Goal: Task Accomplishment & Management: Use online tool/utility

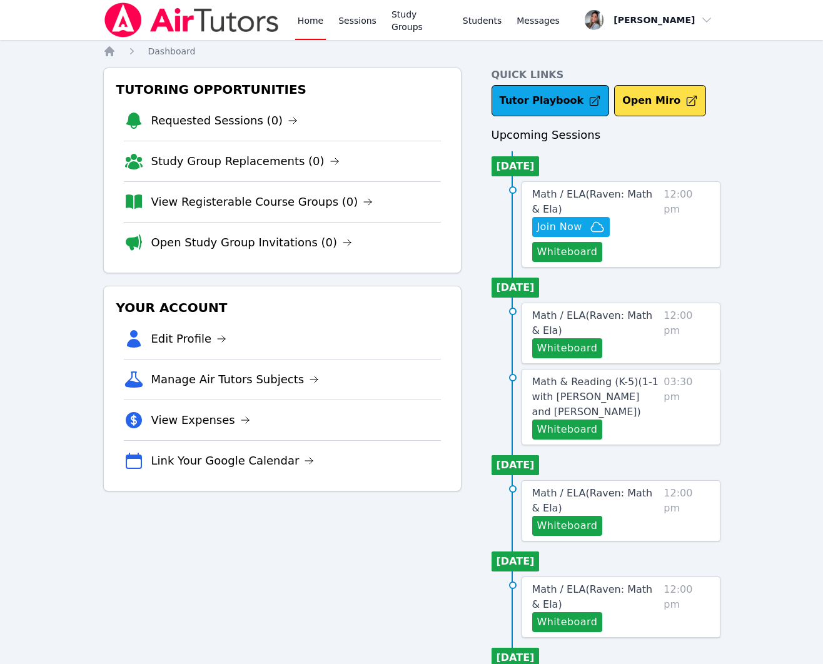
click at [222, 202] on link "View Registerable Course Groups (0)" at bounding box center [262, 202] width 222 height 18
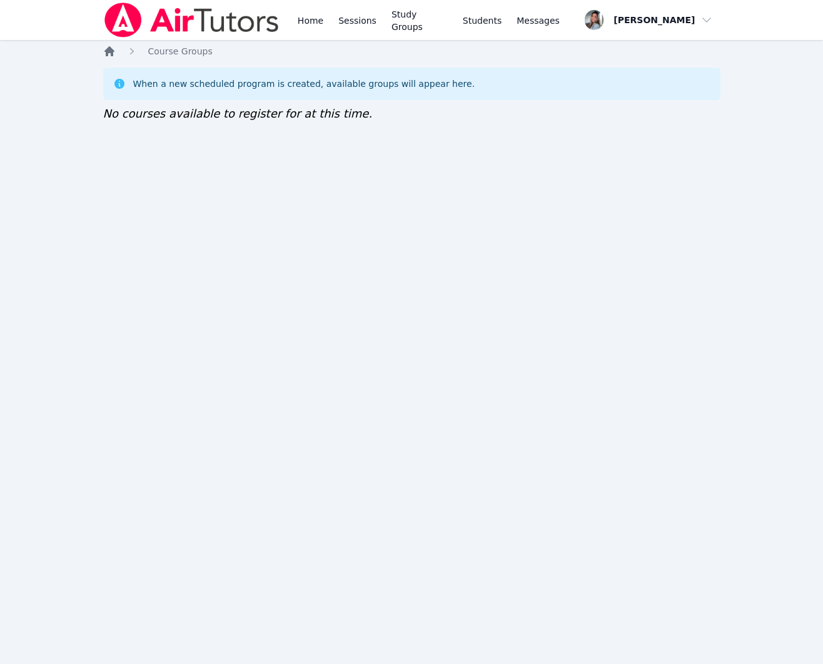
click at [110, 49] on icon "Breadcrumb" at bounding box center [109, 51] width 10 height 10
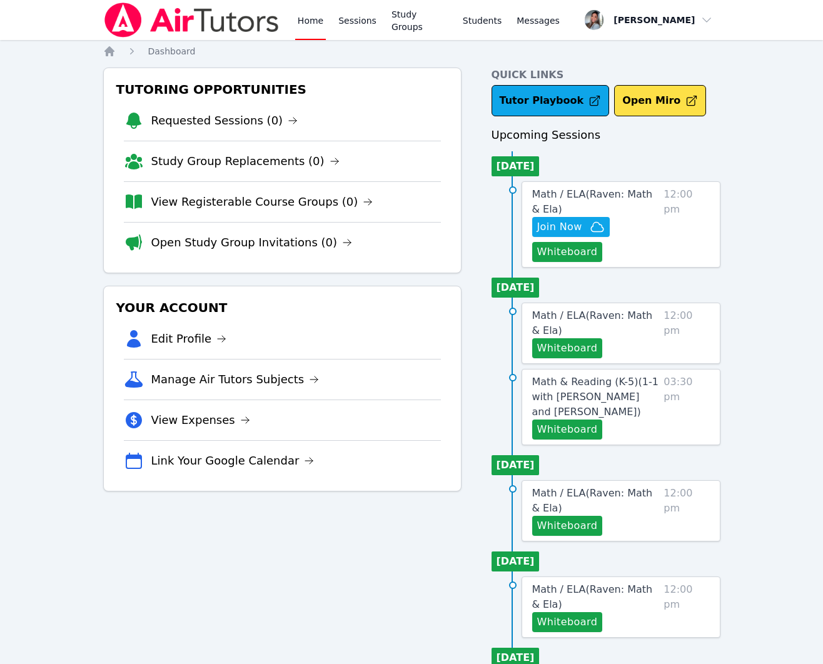
click at [189, 164] on link "Study Group Replacements (0)" at bounding box center [245, 162] width 188 height 18
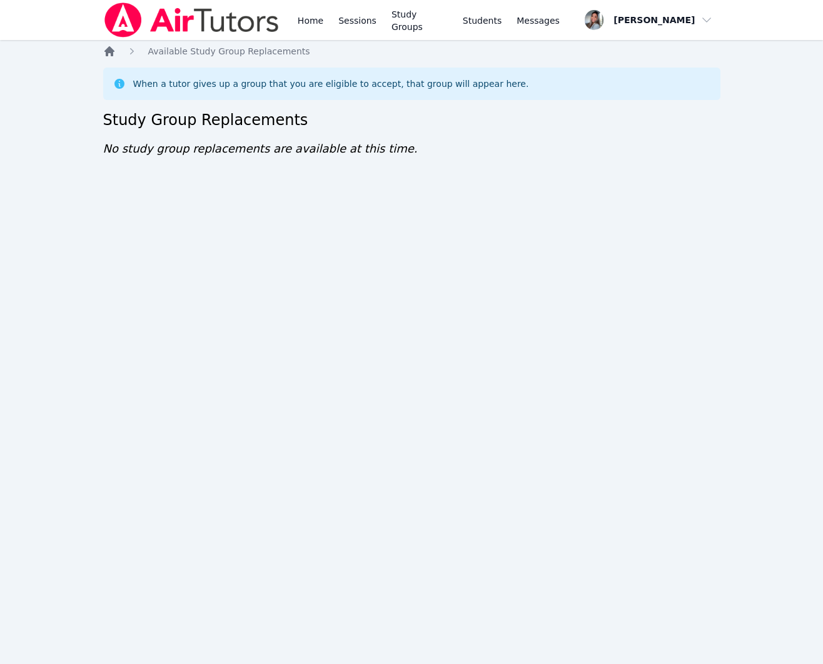
click at [113, 51] on icon "Breadcrumb" at bounding box center [109, 51] width 10 height 10
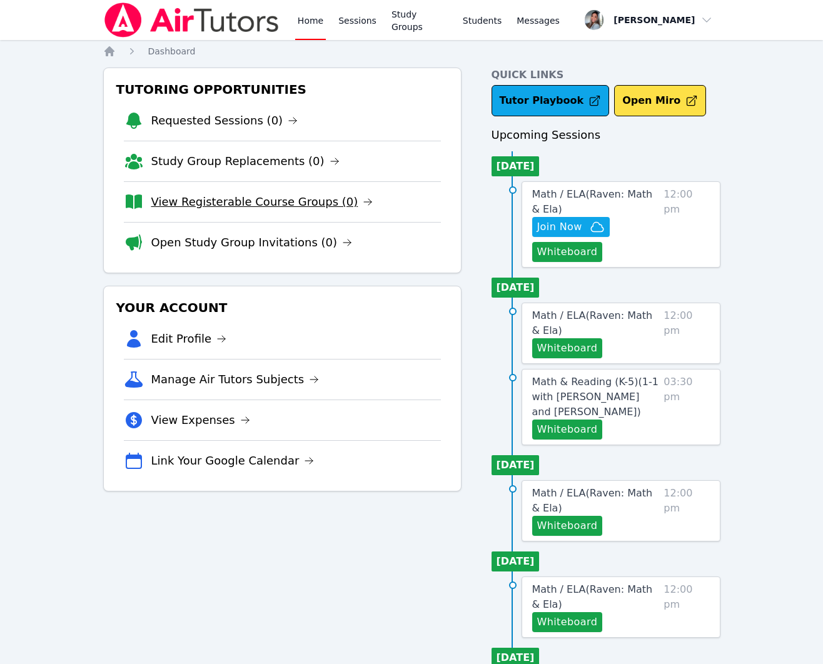
click at [186, 203] on link "View Registerable Course Groups (0)" at bounding box center [262, 202] width 222 height 18
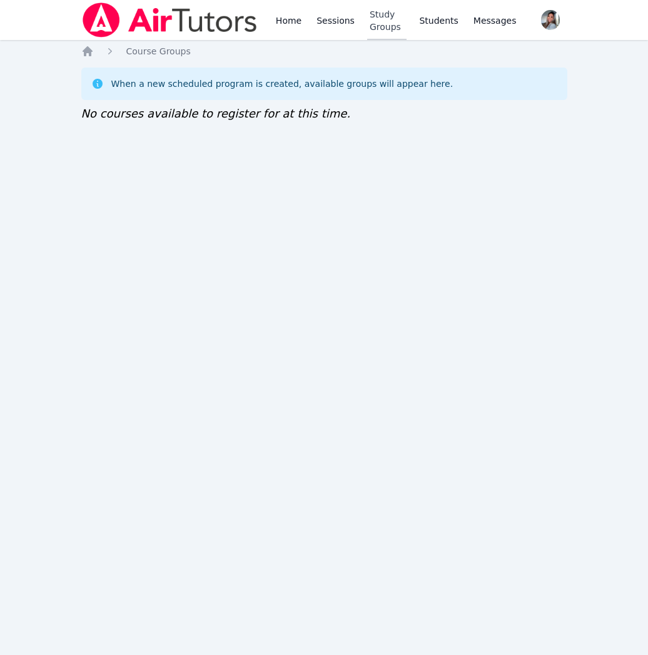
click at [380, 29] on link "Study Groups" at bounding box center [387, 20] width 40 height 40
click at [404, 28] on link "Study Groups" at bounding box center [387, 20] width 40 height 40
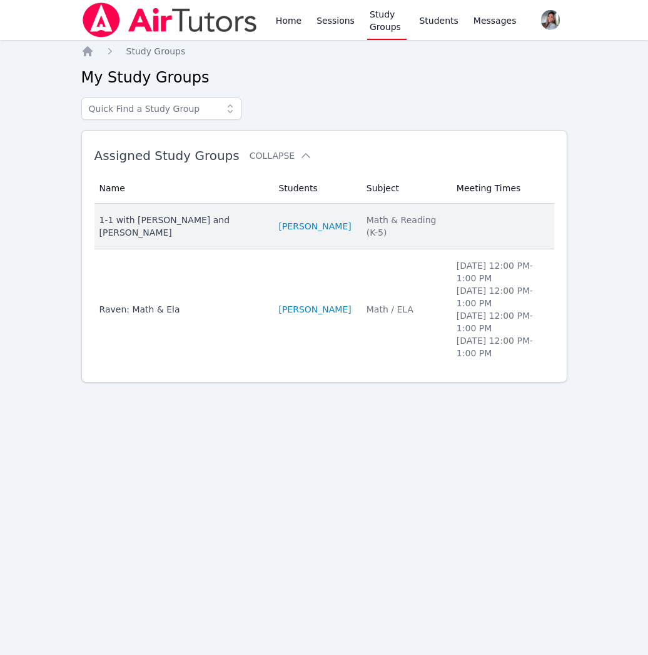
click at [449, 228] on td "Meeting Times" at bounding box center [501, 227] width 105 height 46
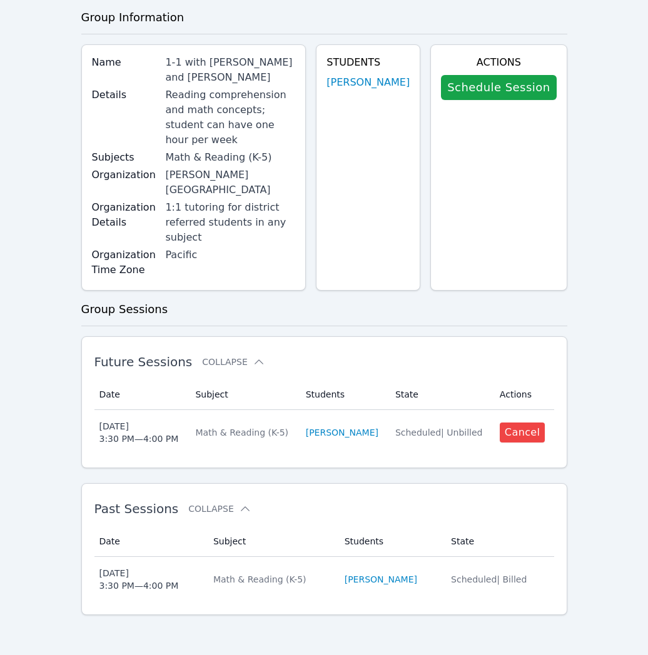
scroll to position [86, 0]
click at [494, 75] on link "Schedule Session" at bounding box center [498, 87] width 115 height 25
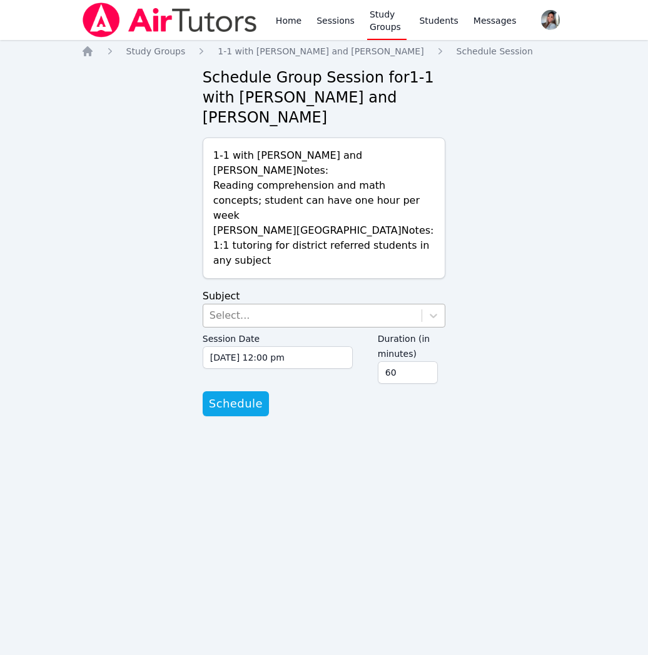
click at [327, 306] on div "Select..." at bounding box center [312, 315] width 219 height 23
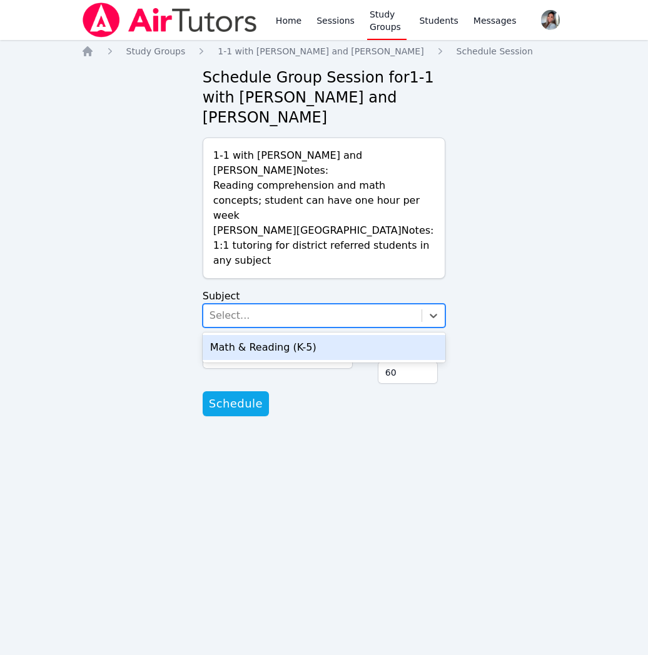
click at [331, 340] on div "Math & Reading (K-5)" at bounding box center [324, 347] width 243 height 25
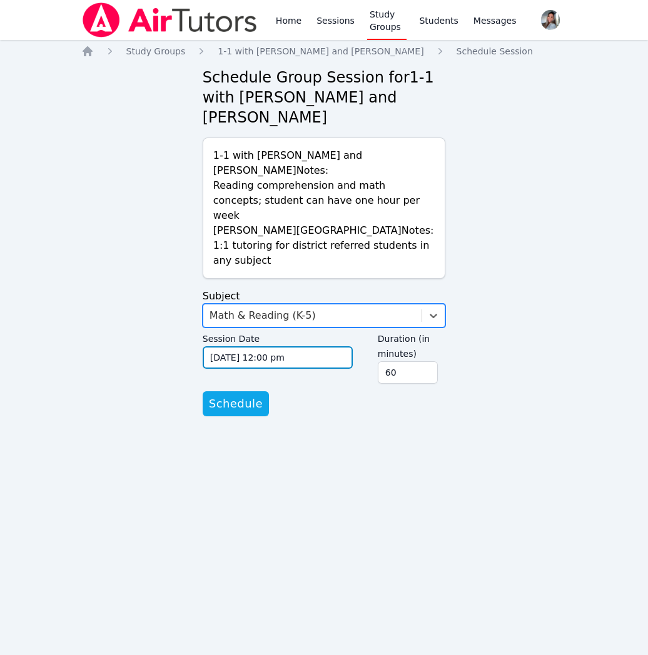
click at [336, 346] on input "09/08/2025 12:00 pm" at bounding box center [278, 357] width 150 height 23
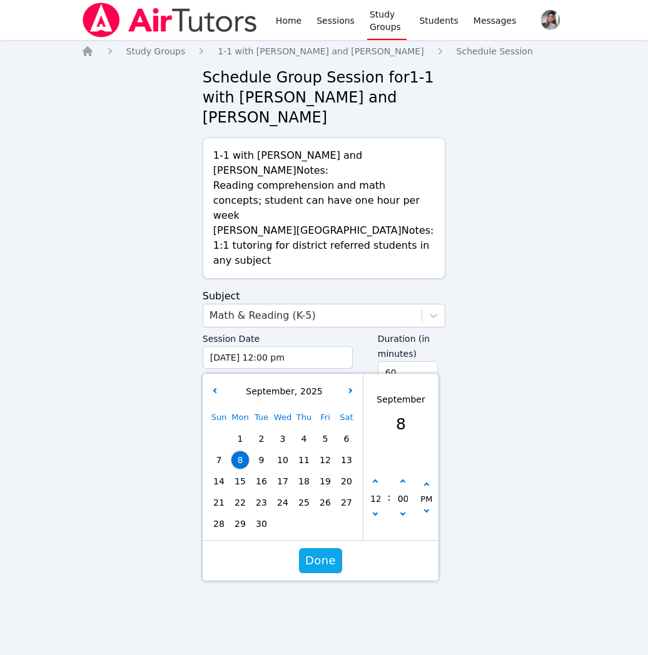
click at [302, 451] on span "11" at bounding box center [304, 460] width 18 height 18
click at [375, 480] on icon "button" at bounding box center [375, 482] width 5 height 5
type input "09/11/2025 01:00 pm"
type input "01"
click at [375, 480] on icon "button" at bounding box center [375, 482] width 5 height 5
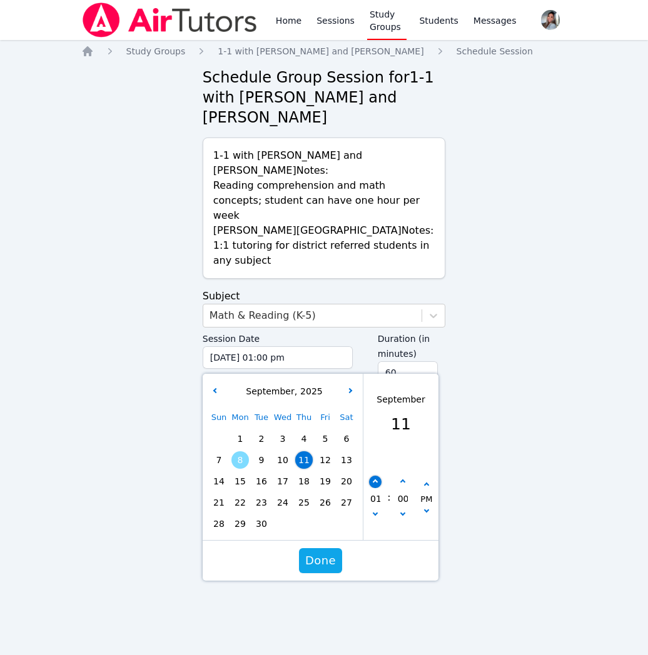
type input "09/11/2025 02:00 pm"
type input "02"
click at [375, 480] on icon "button" at bounding box center [375, 482] width 5 height 5
type input "09/11/2025 03:00 pm"
type input "03"
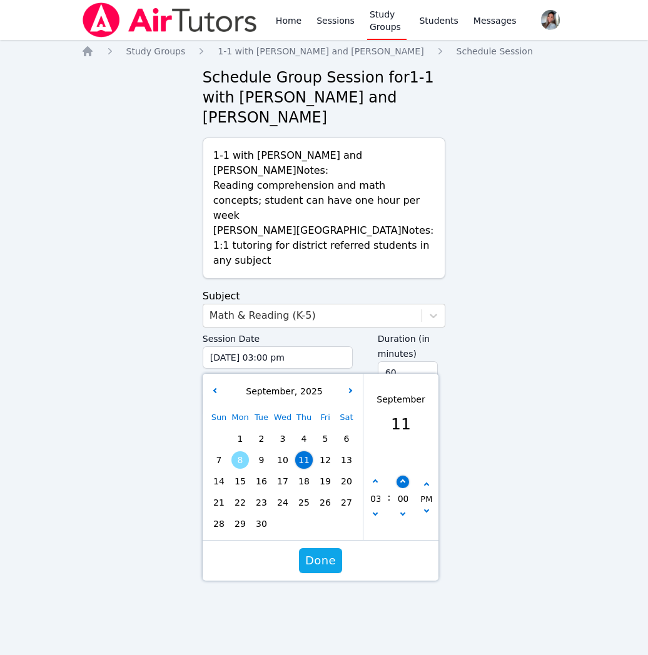
click at [401, 480] on icon "button" at bounding box center [401, 482] width 5 height 5
type input "09/11/2025 03:05 pm"
type input "05"
click at [401, 480] on icon "button" at bounding box center [401, 482] width 5 height 5
type input "09/11/2025 03:10 pm"
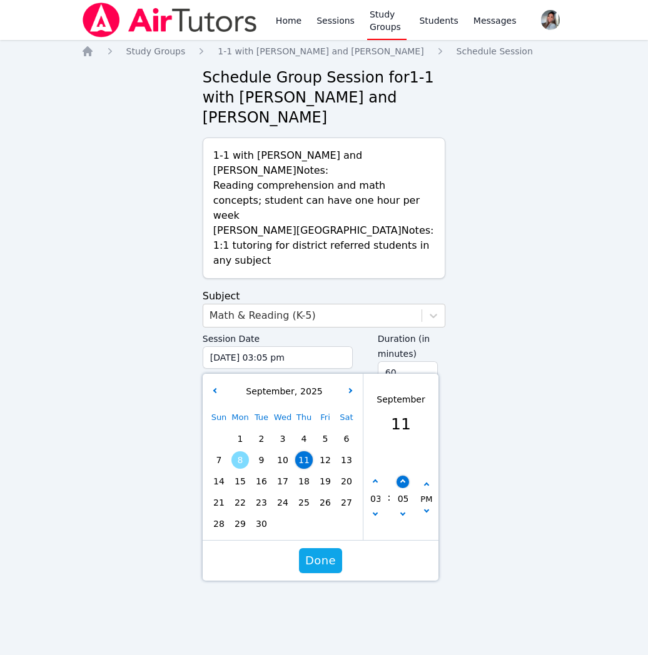
type input "10"
click at [401, 480] on icon "button" at bounding box center [401, 482] width 5 height 5
type input "09/11/2025 03:15 pm"
type input "15"
click at [401, 480] on icon "button" at bounding box center [401, 482] width 5 height 5
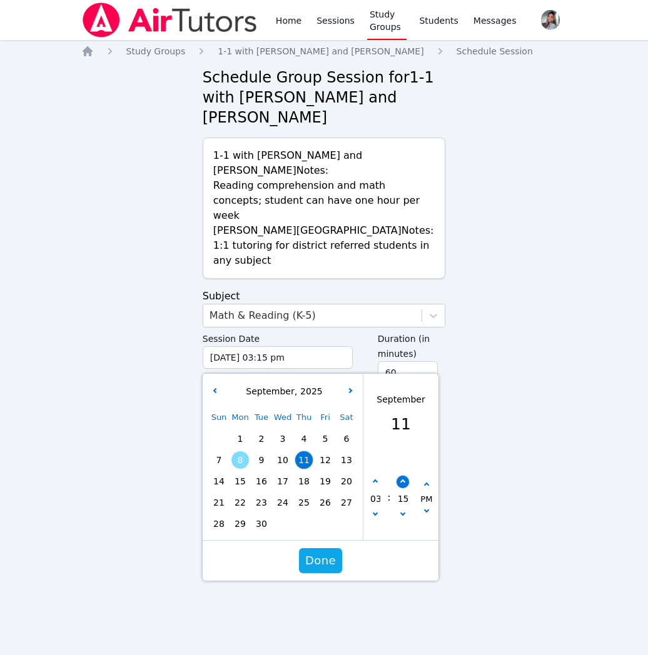
type input "09/11/2025 03:20 pm"
type input "20"
click at [401, 480] on icon "button" at bounding box center [401, 482] width 5 height 5
type input "09/11/2025 03:25 pm"
type input "25"
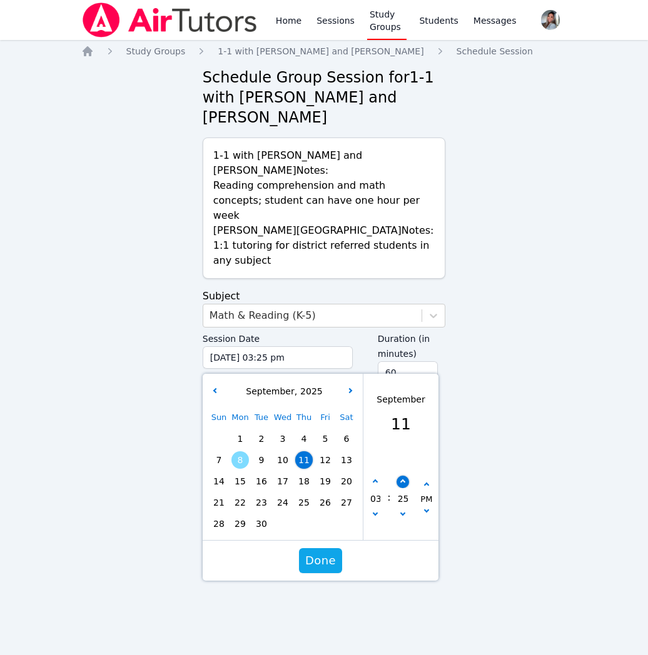
click at [401, 480] on icon "button" at bounding box center [401, 482] width 5 height 5
type input "09/11/2025 03:30 pm"
type input "30"
click at [322, 552] on span "Done" at bounding box center [320, 561] width 31 height 18
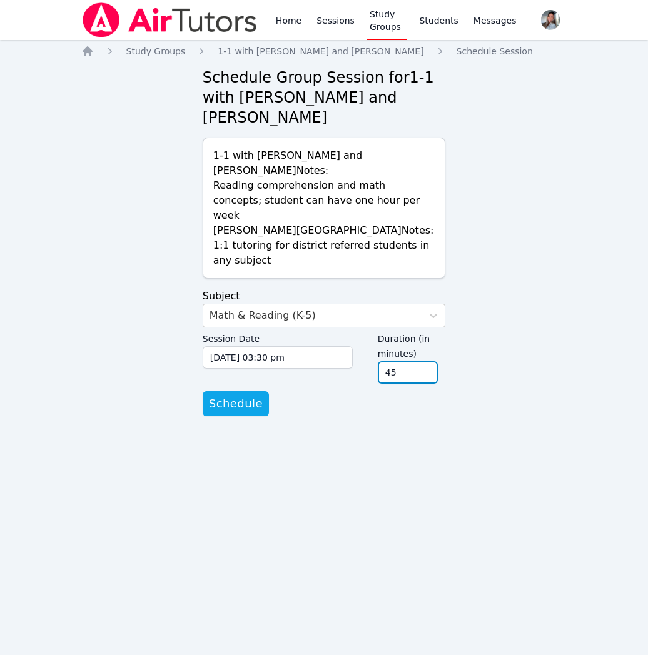
click at [428, 362] on input "45" at bounding box center [408, 372] width 60 height 23
type input "30"
click at [428, 362] on input "30" at bounding box center [408, 372] width 60 height 23
click at [249, 395] on span "Schedule" at bounding box center [236, 404] width 54 height 18
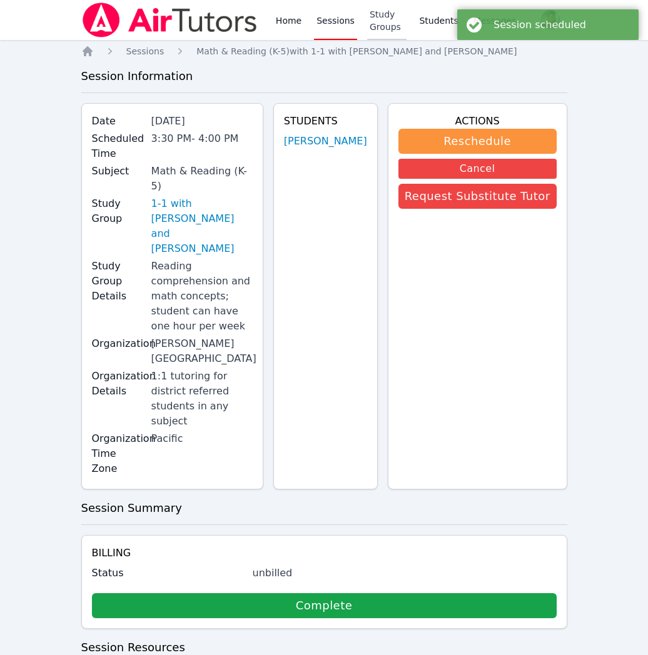
click at [378, 16] on link "Study Groups" at bounding box center [387, 20] width 40 height 40
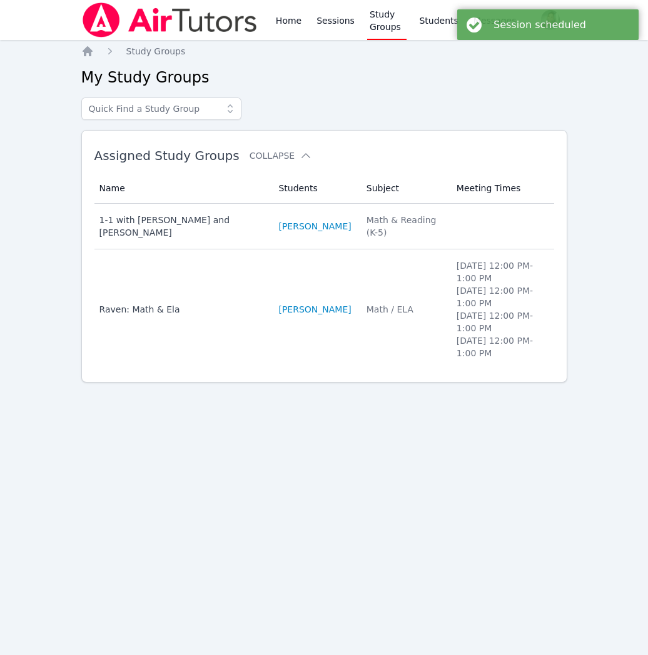
click at [358, 279] on td "Students RAVEN BROWN" at bounding box center [315, 309] width 88 height 120
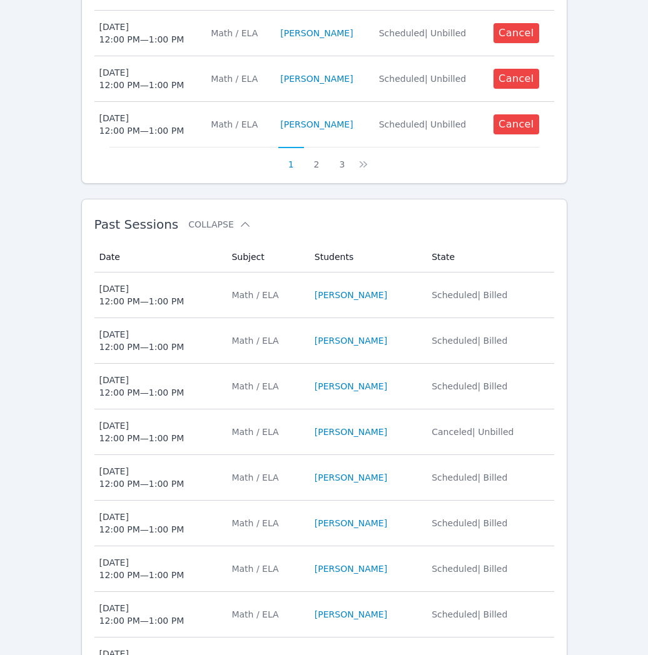
scroll to position [793, 0]
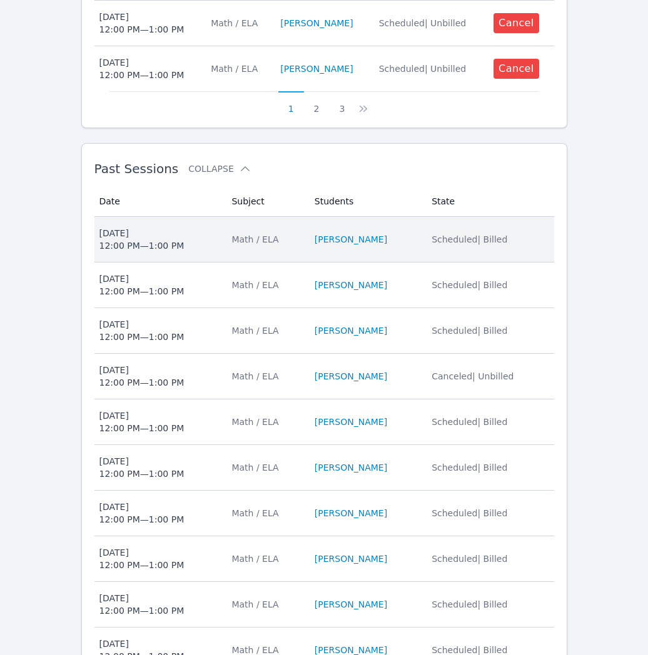
click at [396, 245] on li "[PERSON_NAME]" at bounding box center [365, 239] width 102 height 13
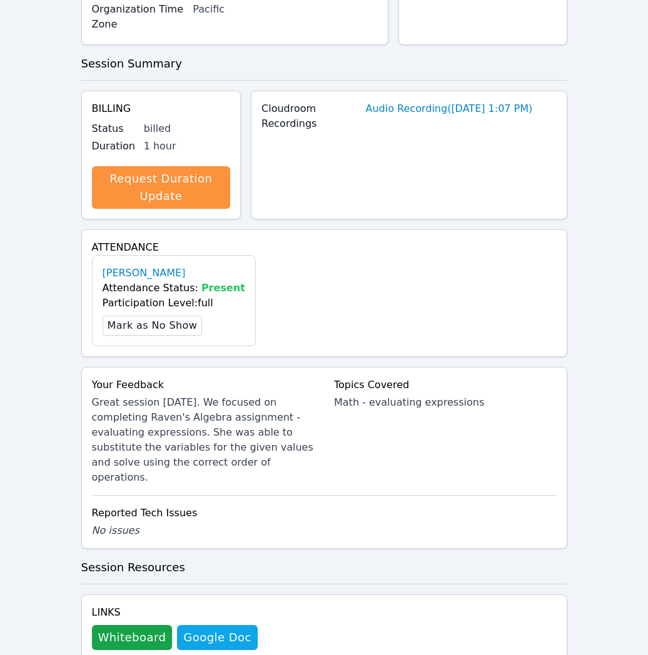
scroll to position [239, 0]
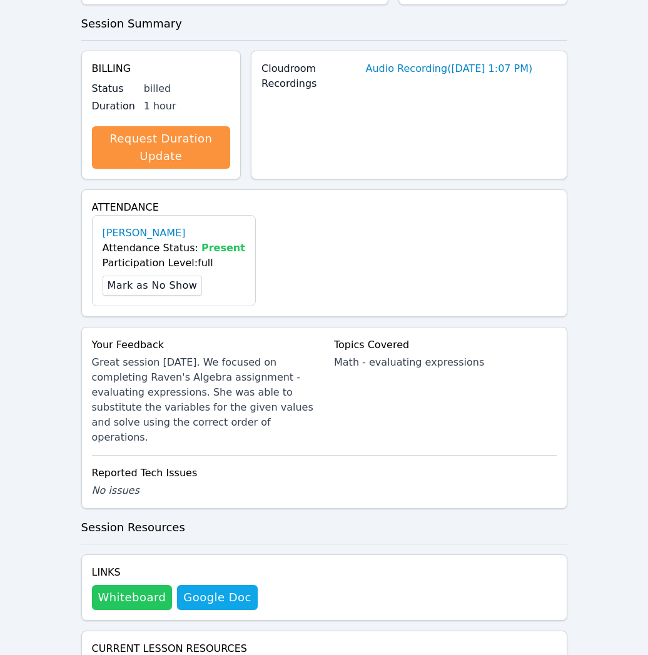
click at [148, 585] on button "Whiteboard" at bounding box center [132, 597] width 81 height 25
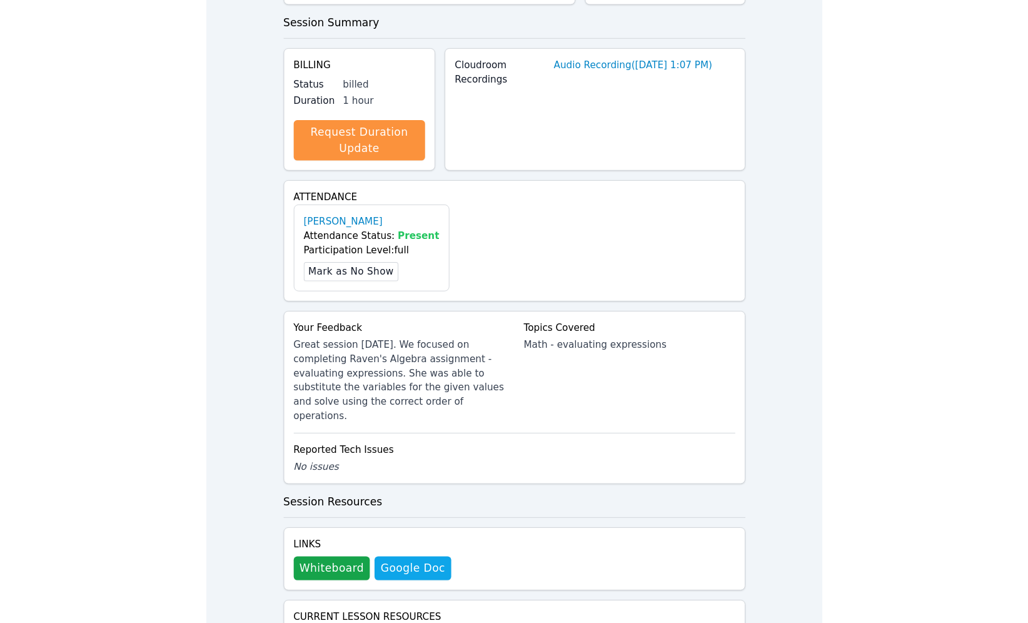
scroll to position [0, 0]
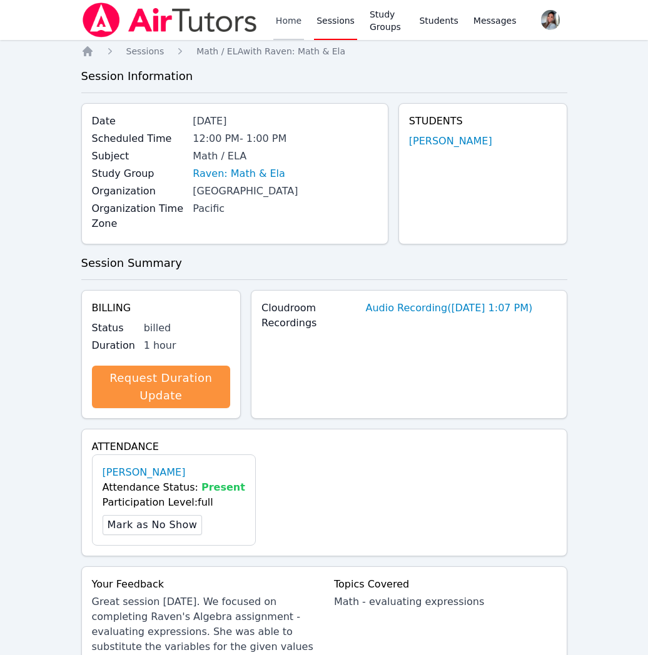
click at [289, 17] on link "Home" at bounding box center [288, 20] width 31 height 40
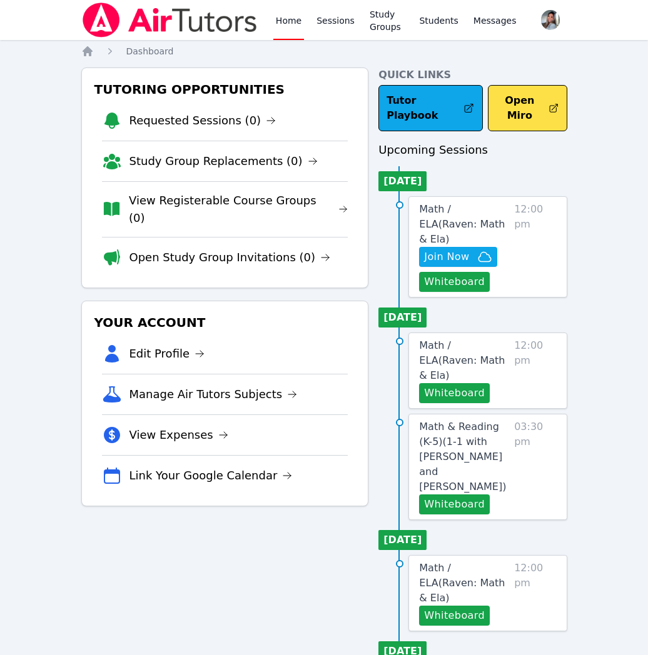
drag, startPoint x: 592, startPoint y: 266, endPoint x: 578, endPoint y: 268, distance: 13.9
click at [592, 266] on div "Home Sessions Study Groups Students Messages Open user menu Gabriella Aguilar O…" at bounding box center [324, 664] width 648 height 1329
click at [466, 272] on button "Whiteboard" at bounding box center [454, 282] width 71 height 20
click at [339, 26] on link "Sessions" at bounding box center [335, 20] width 43 height 40
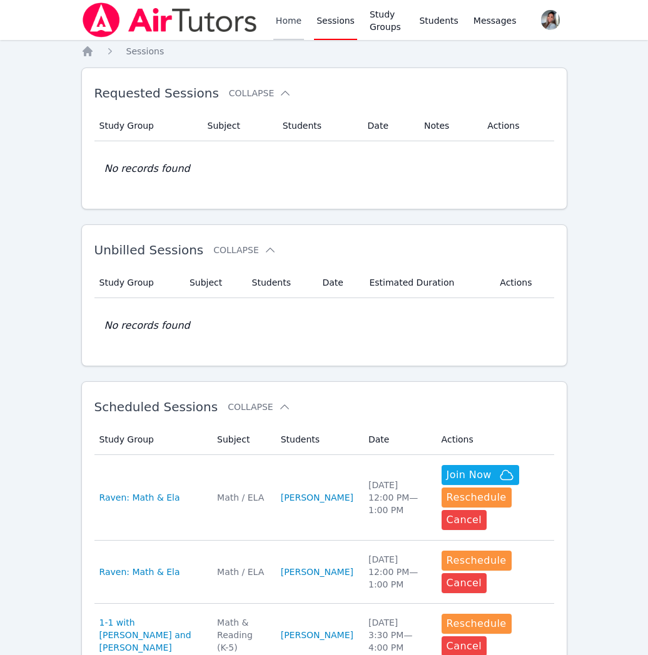
click at [280, 23] on link "Home" at bounding box center [288, 20] width 31 height 40
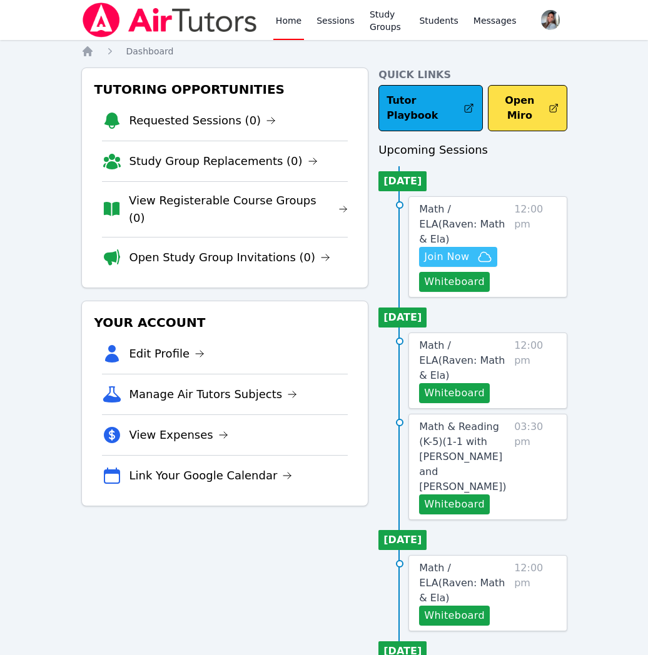
click at [479, 252] on icon "button" at bounding box center [484, 256] width 13 height 9
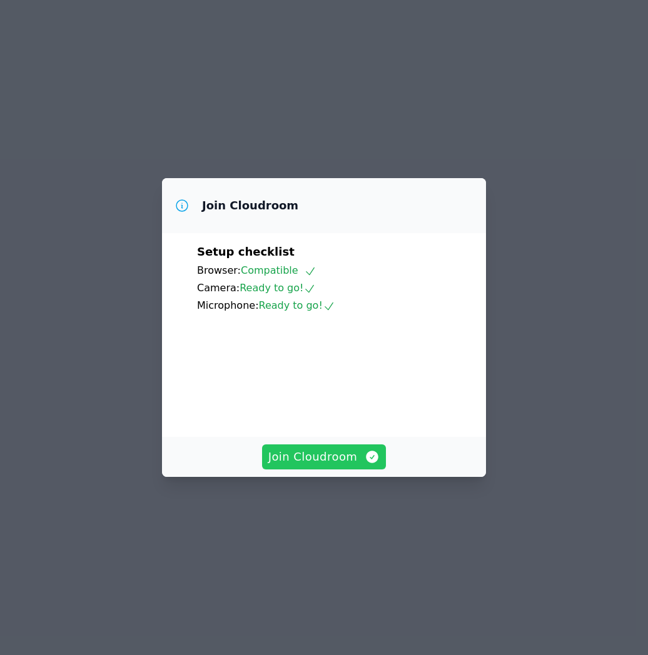
click at [326, 466] on span "Join Cloudroom" at bounding box center [324, 457] width 112 height 18
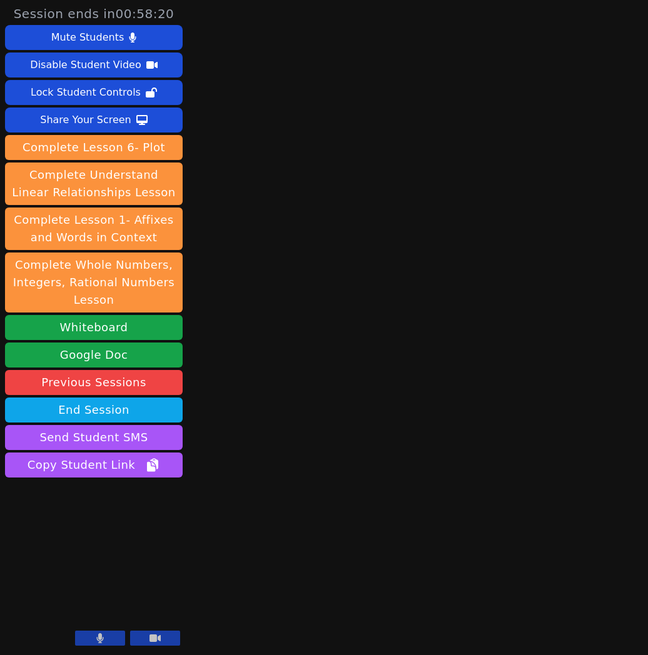
click at [89, 638] on button at bounding box center [100, 638] width 50 height 15
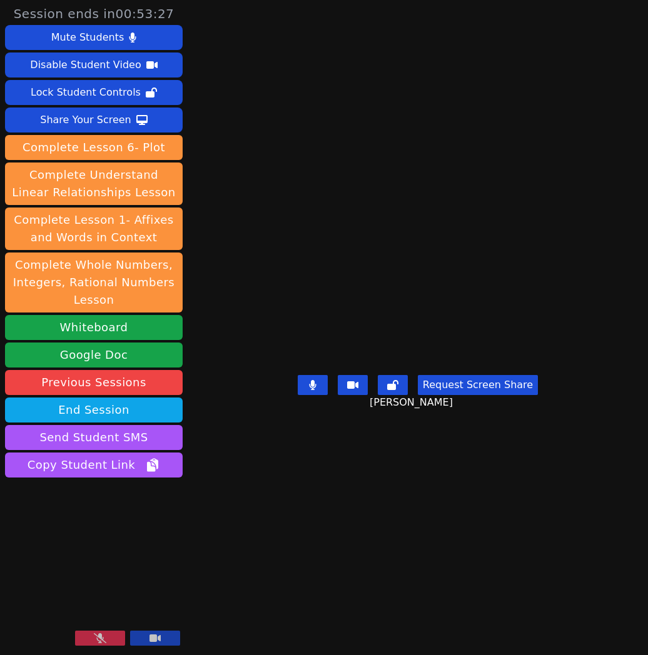
click at [100, 638] on icon at bounding box center [100, 638] width 13 height 10
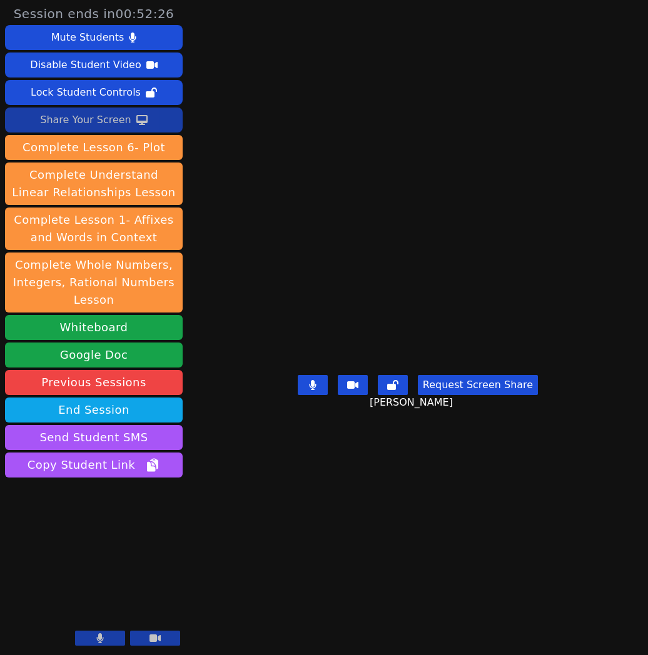
click at [105, 119] on div "Share Your Screen" at bounding box center [85, 120] width 91 height 20
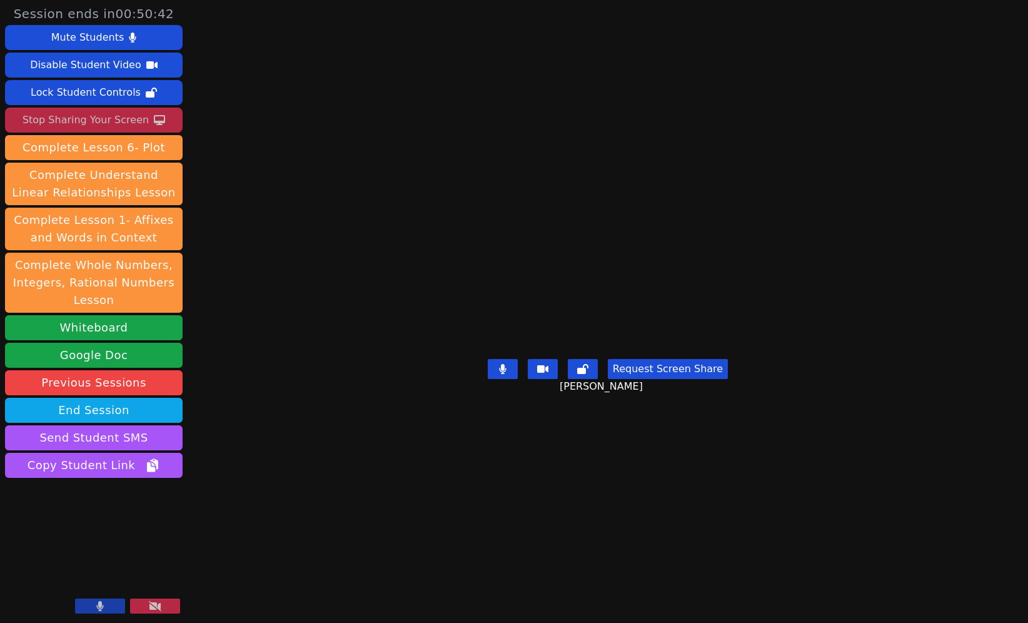
click at [91, 117] on div "Stop Sharing Your Screen" at bounding box center [86, 120] width 126 height 20
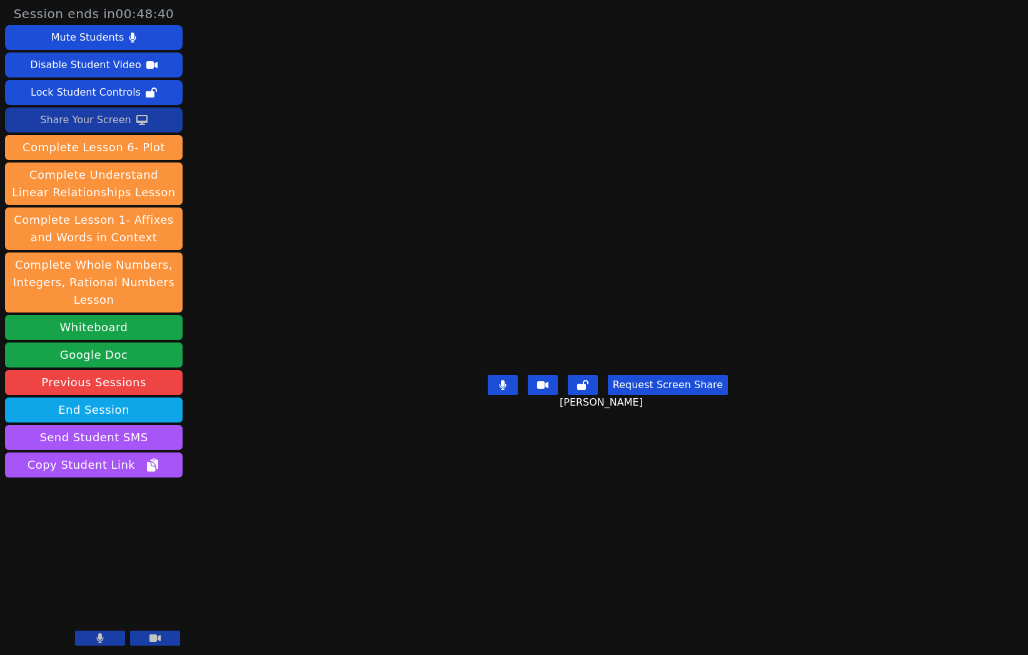
click at [99, 111] on div "Share Your Screen" at bounding box center [85, 120] width 91 height 20
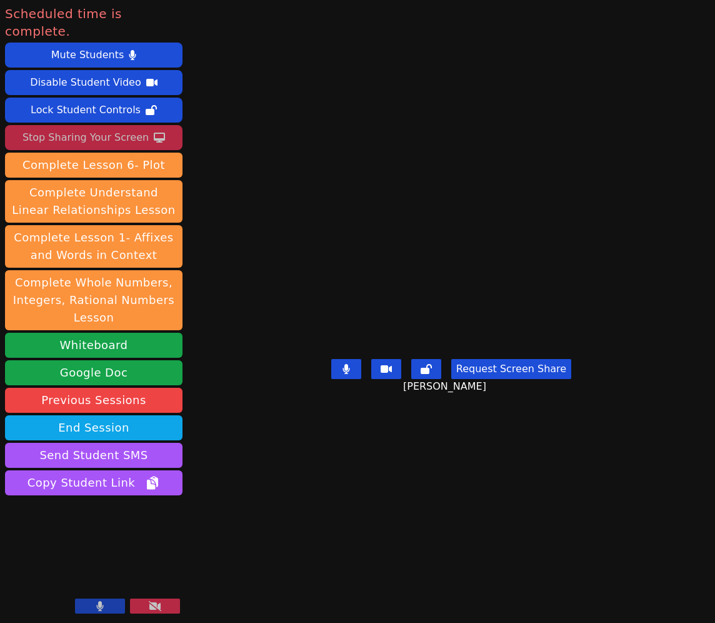
click at [89, 128] on div "Stop Sharing Your Screen" at bounding box center [86, 138] width 126 height 20
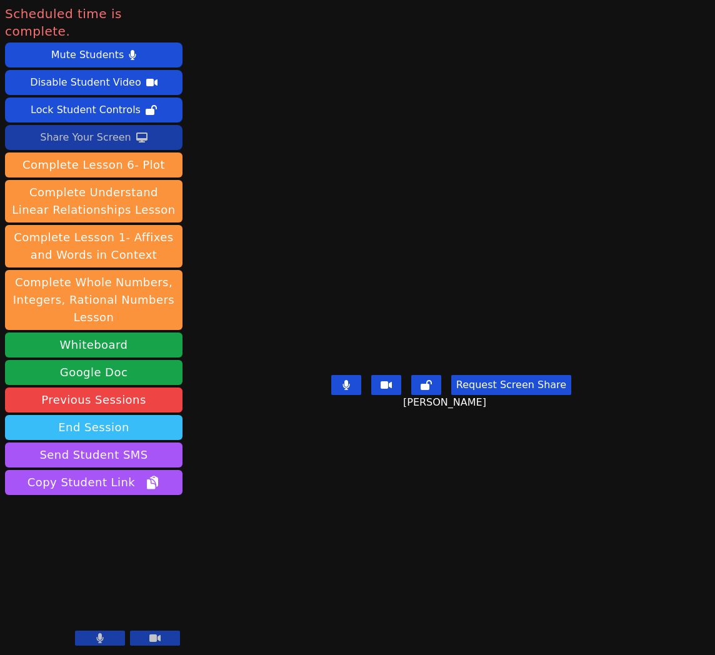
click at [146, 415] on button "End Session" at bounding box center [94, 427] width 178 height 25
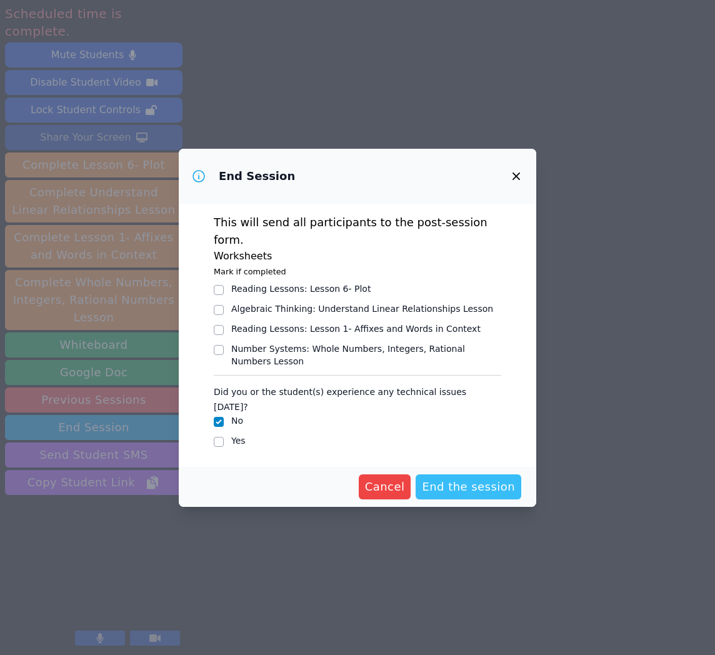
click at [443, 478] on span "End the session" at bounding box center [468, 487] width 93 height 18
